Goal: Find specific page/section: Find specific page/section

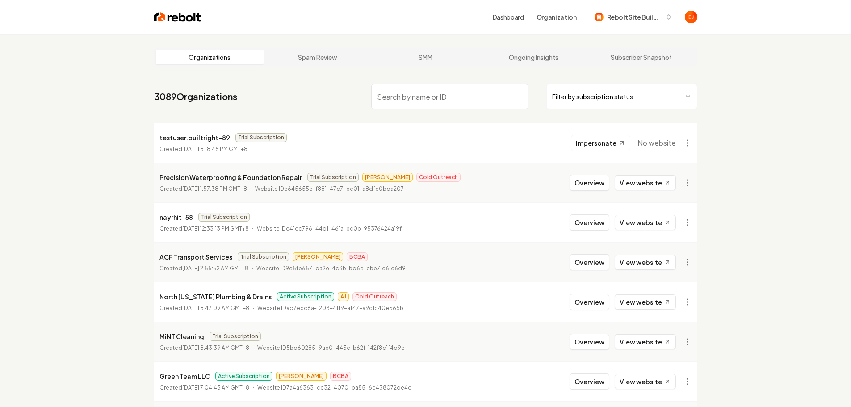
click at [497, 103] on input "search" at bounding box center [449, 96] width 157 height 25
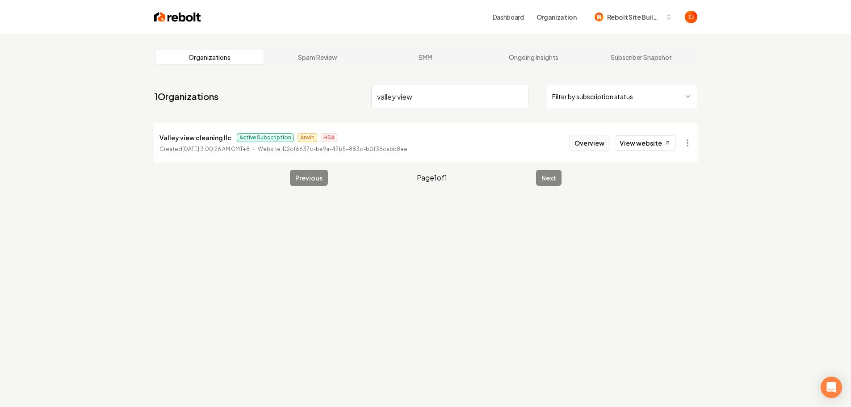
type input "valley view"
click at [592, 142] on button "Overview" at bounding box center [589, 143] width 40 height 16
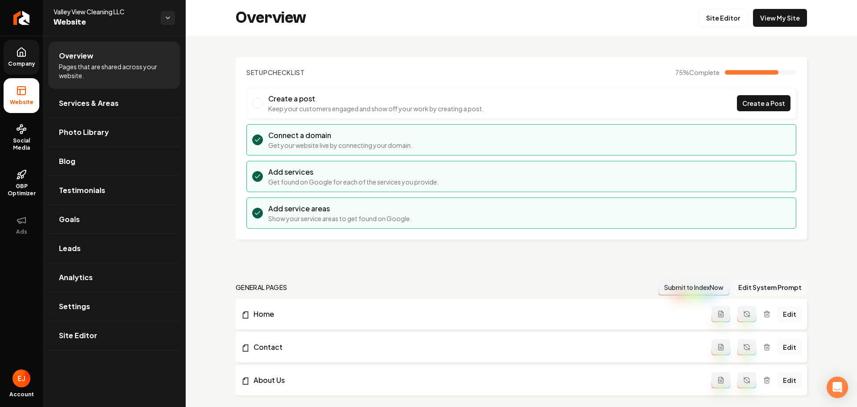
click at [21, 58] on link "Company" at bounding box center [22, 57] width 36 height 35
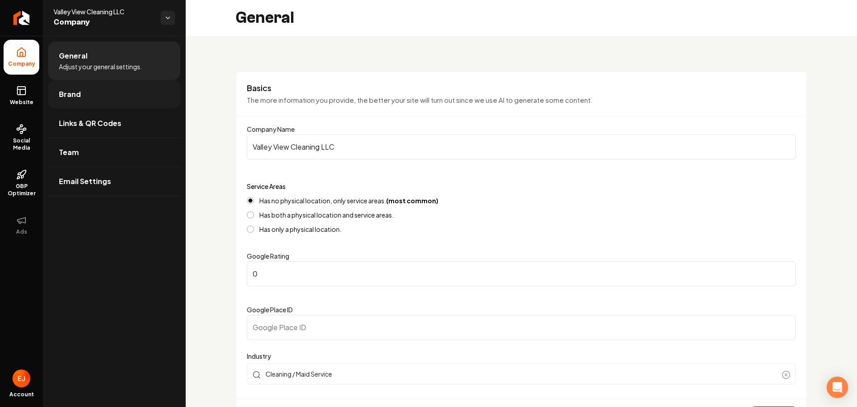
click at [106, 97] on link "Brand" at bounding box center [114, 94] width 132 height 29
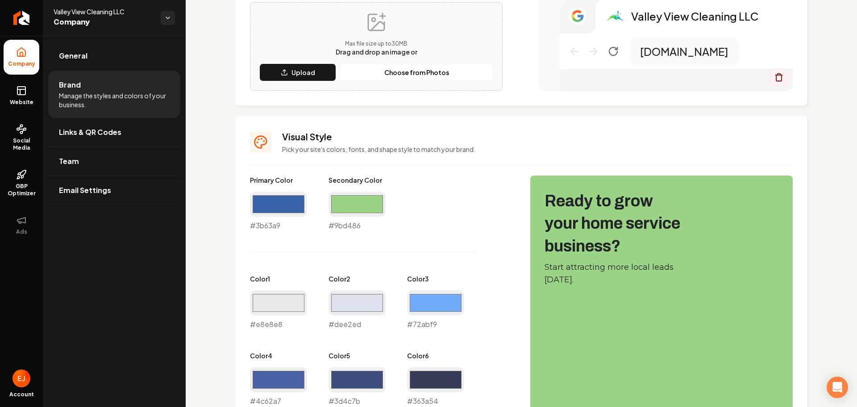
scroll to position [446, 0]
